Goal: Complete application form: Complete application form

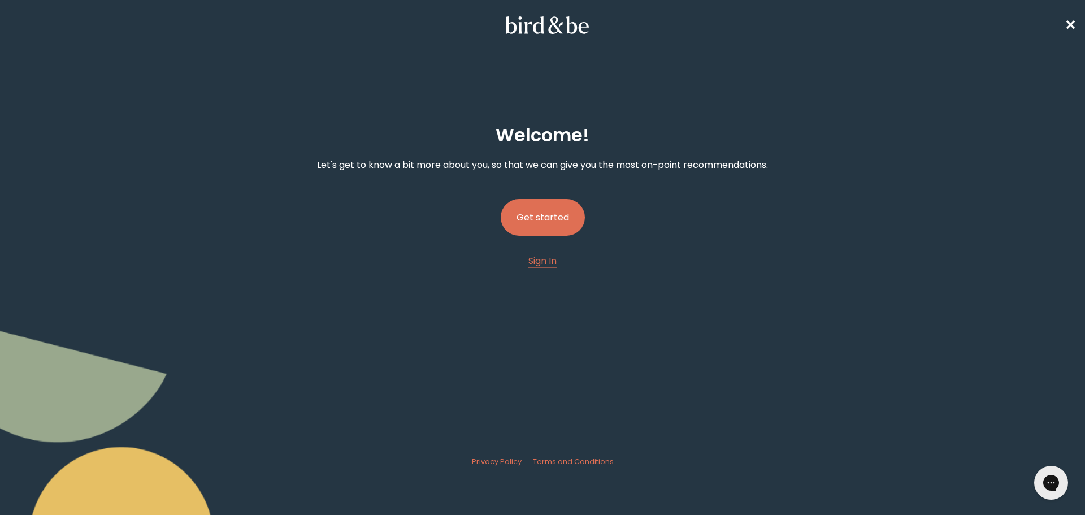
click at [554, 211] on button "Get started" at bounding box center [543, 217] width 84 height 37
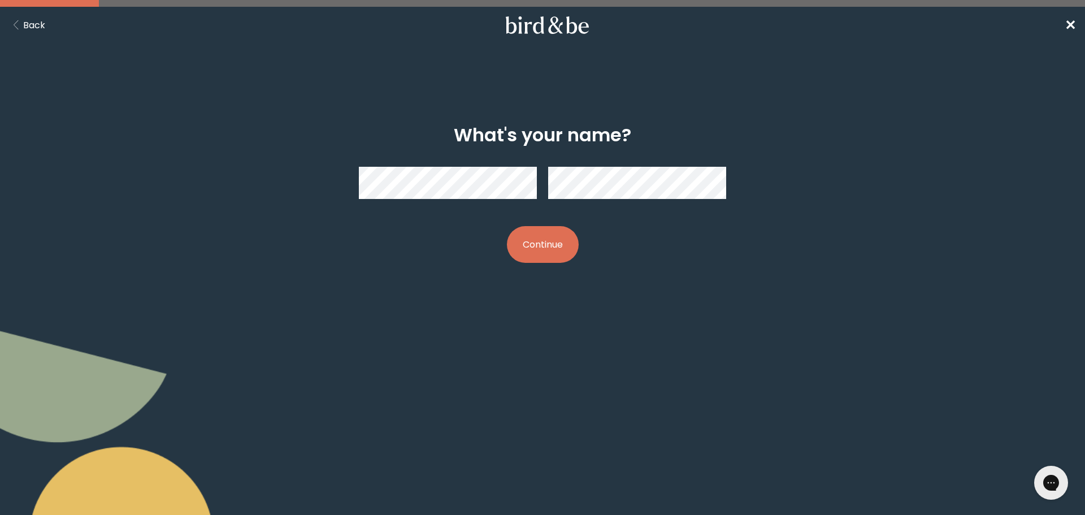
click at [540, 245] on button "Continue" at bounding box center [543, 244] width 72 height 37
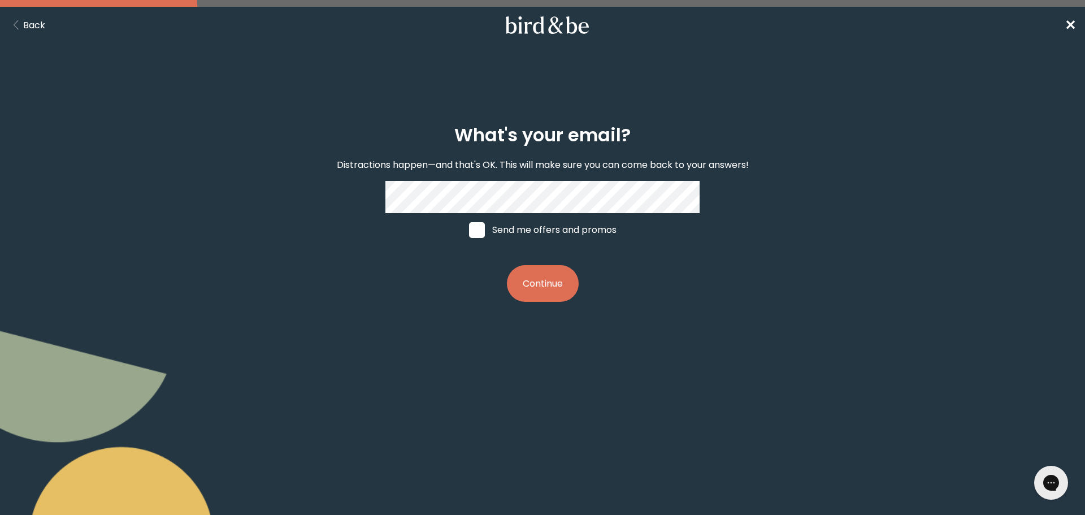
click at [540, 283] on button "Continue" at bounding box center [543, 283] width 72 height 37
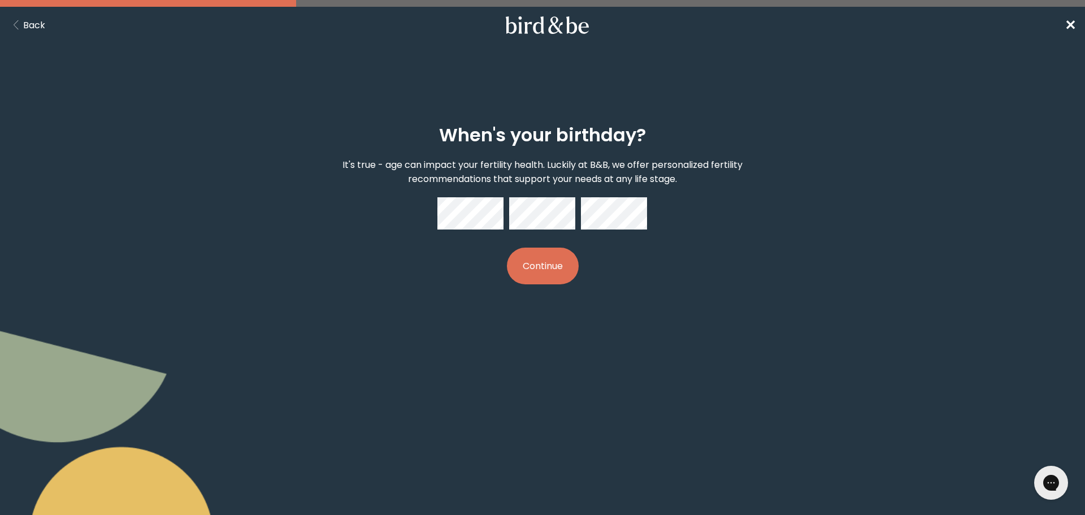
click at [556, 262] on button "Continue" at bounding box center [543, 266] width 72 height 37
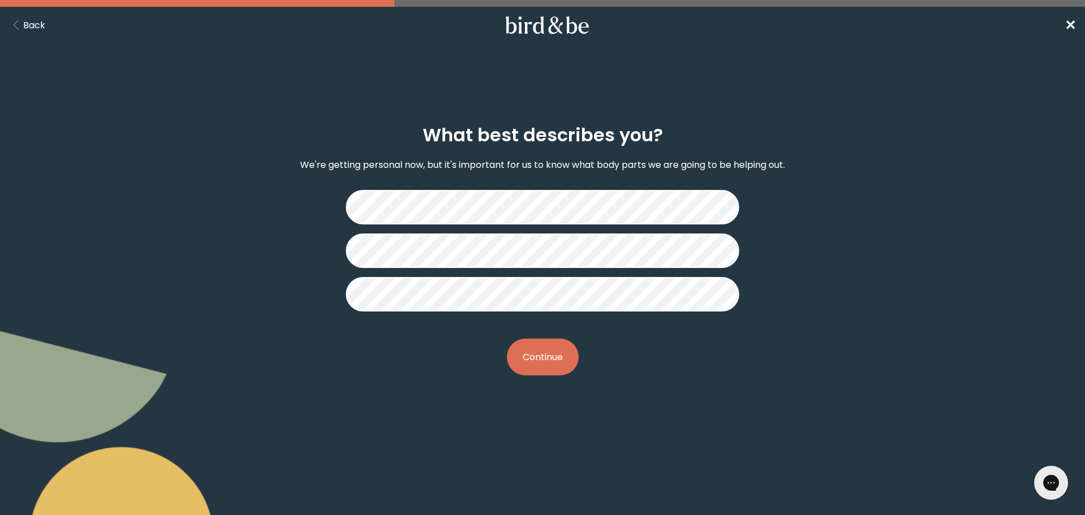
click at [1041, 330] on div "What best describes you? We're getting personal now, but it's important for us …" at bounding box center [542, 249] width 1085 height 305
click at [553, 360] on button "Continue" at bounding box center [543, 357] width 72 height 37
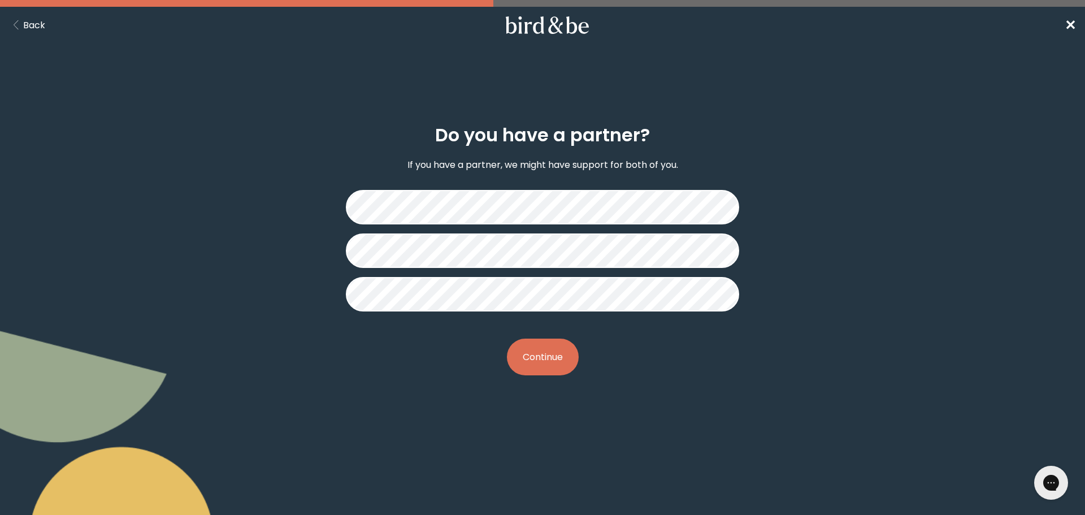
click at [547, 361] on button "Continue" at bounding box center [543, 357] width 72 height 37
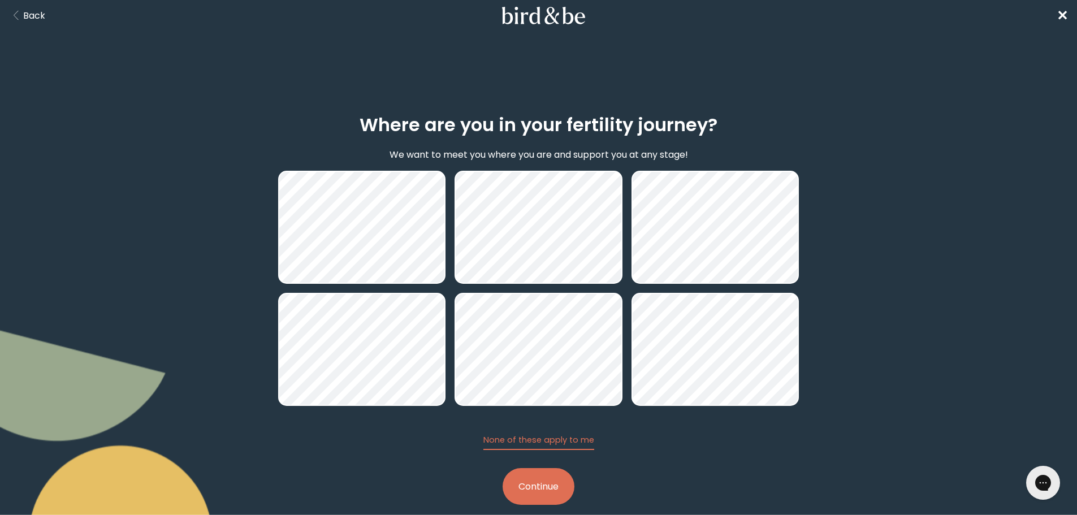
scroll to position [27, 0]
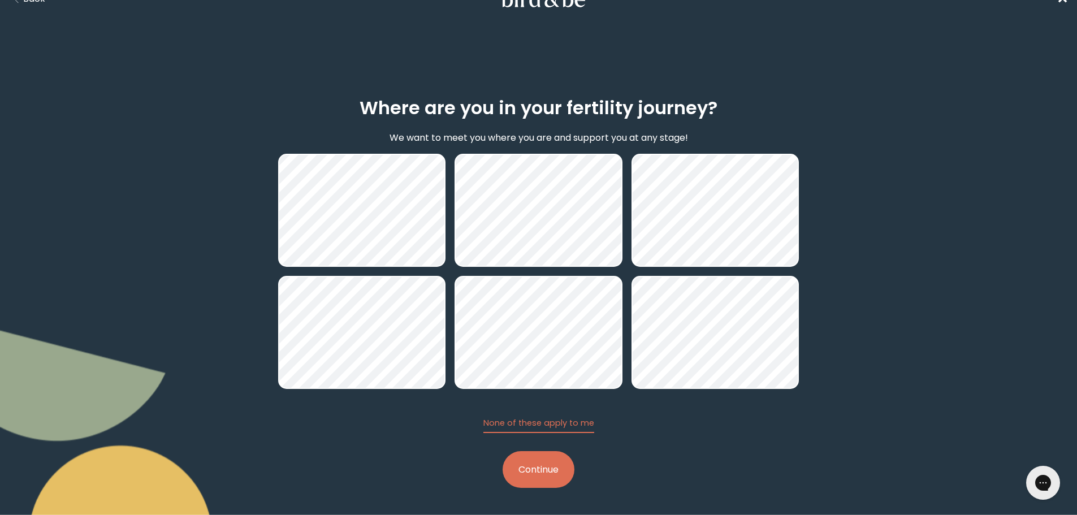
click at [541, 474] on button "Continue" at bounding box center [539, 469] width 72 height 37
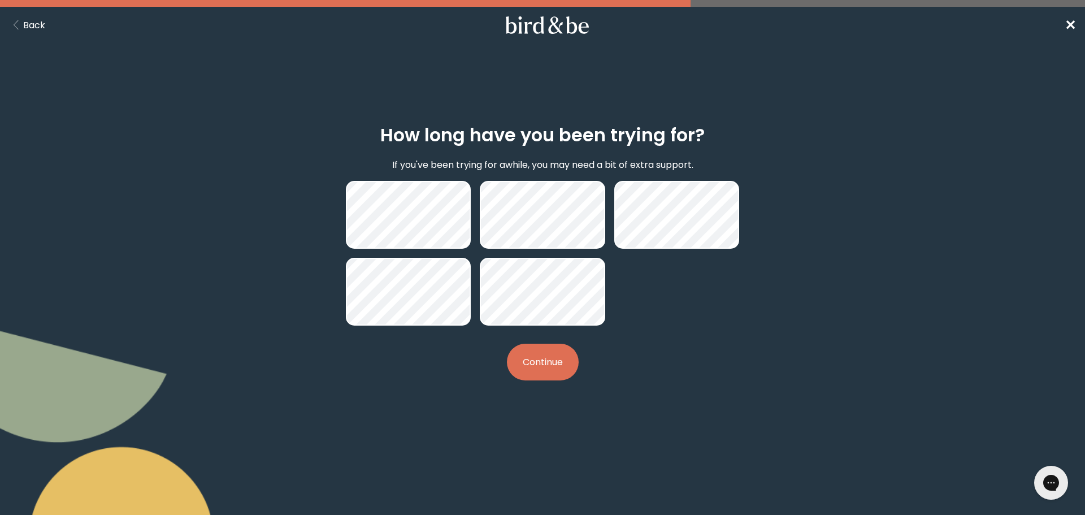
click at [526, 371] on button "Continue" at bounding box center [543, 362] width 72 height 37
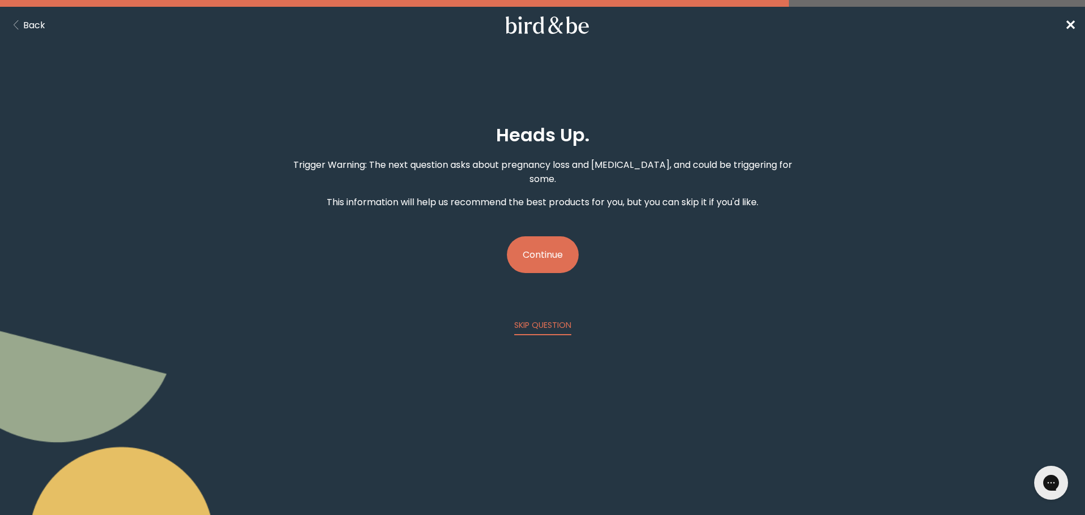
click at [549, 241] on button "Continue" at bounding box center [543, 254] width 72 height 37
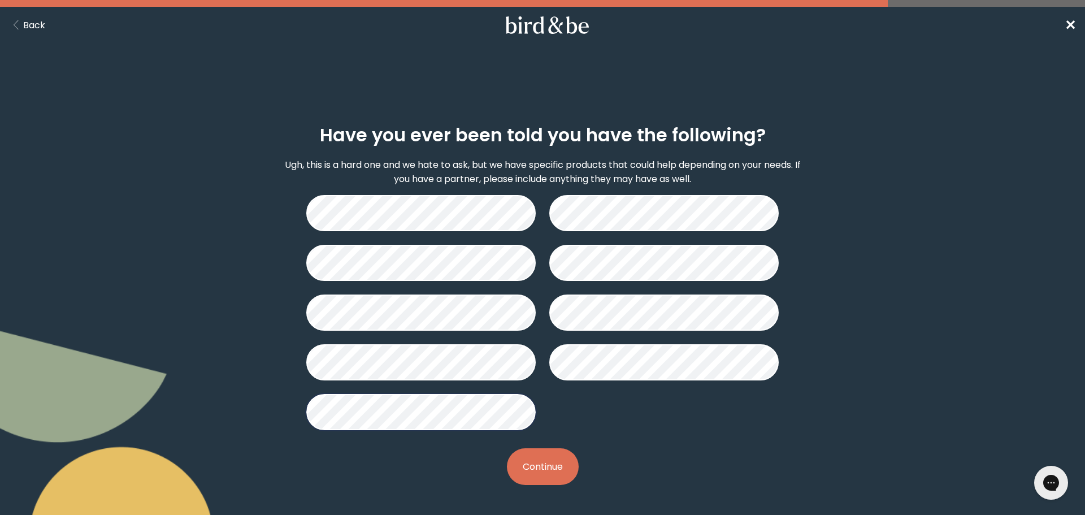
click at [552, 471] on button "Continue" at bounding box center [543, 466] width 72 height 37
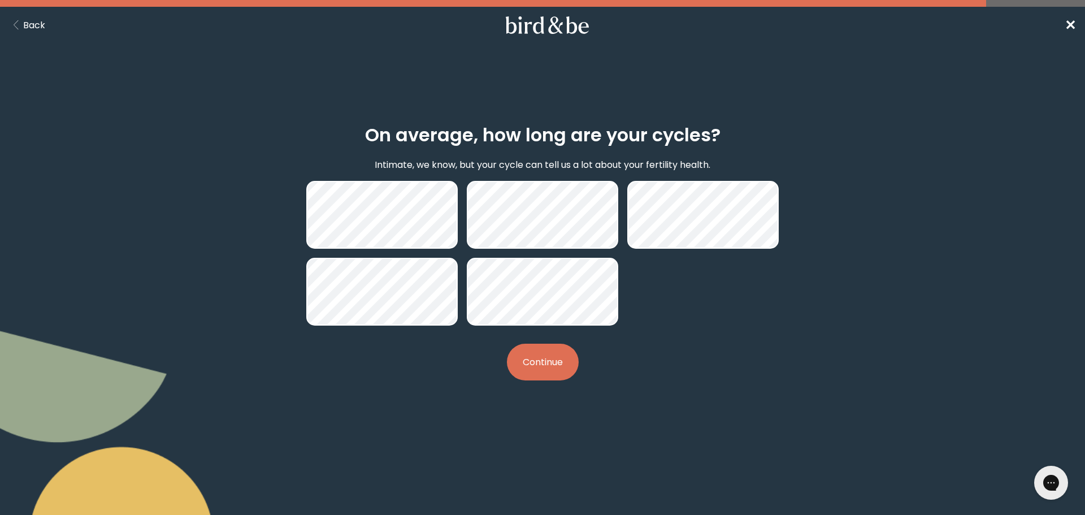
click at [553, 365] on button "Continue" at bounding box center [543, 362] width 72 height 37
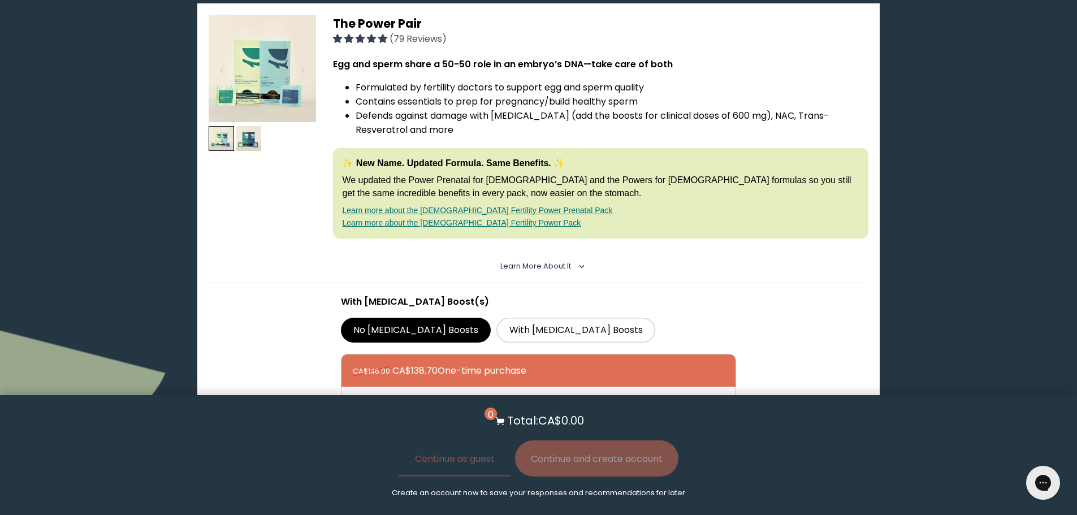
scroll to position [170, 0]
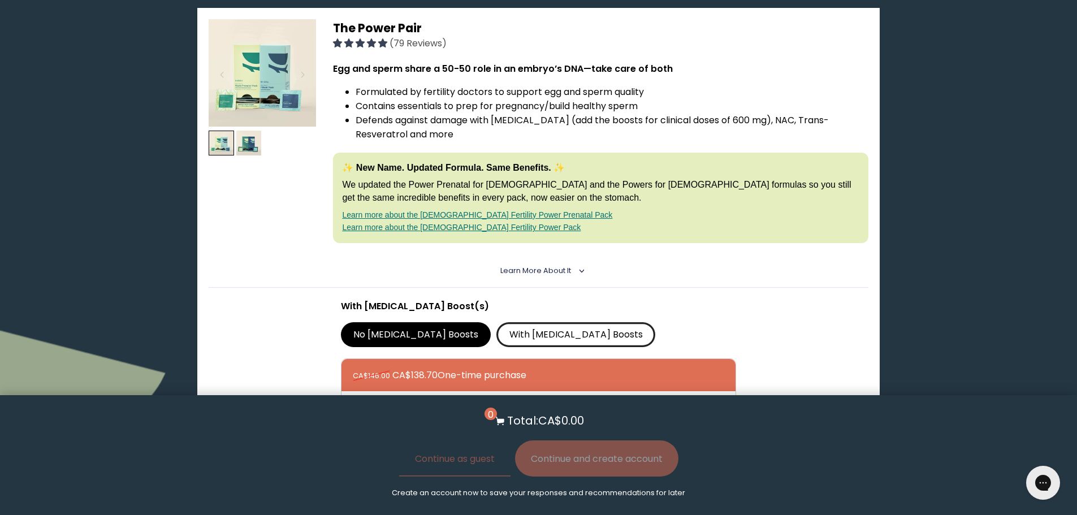
click at [512, 338] on label "With [MEDICAL_DATA] Boosts" at bounding box center [575, 334] width 159 height 25
click at [0, 0] on input "With [MEDICAL_DATA] Boosts" at bounding box center [0, 0] width 0 height 0
click at [245, 144] on img at bounding box center [248, 143] width 25 height 25
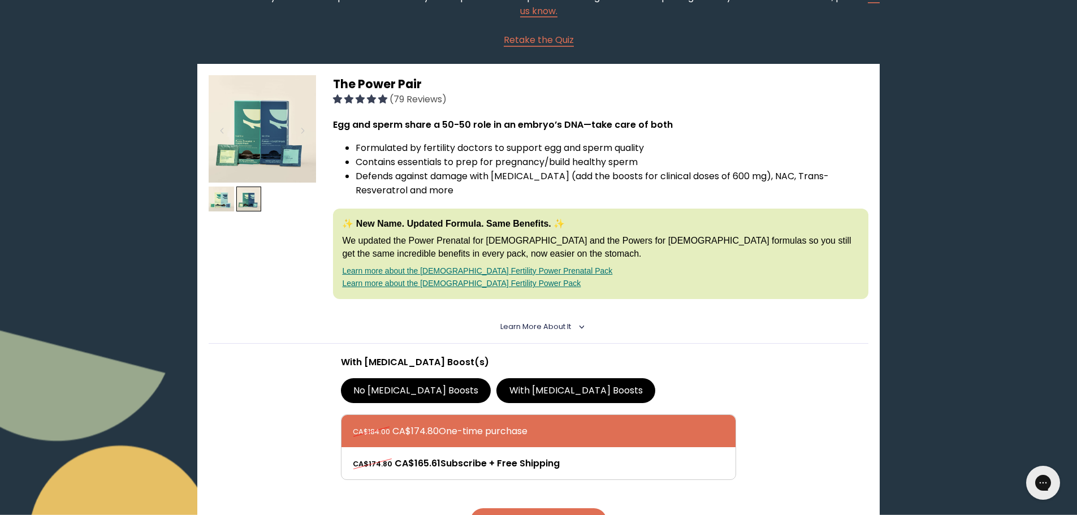
scroll to position [38, 0]
